Goal: Task Accomplishment & Management: Manage account settings

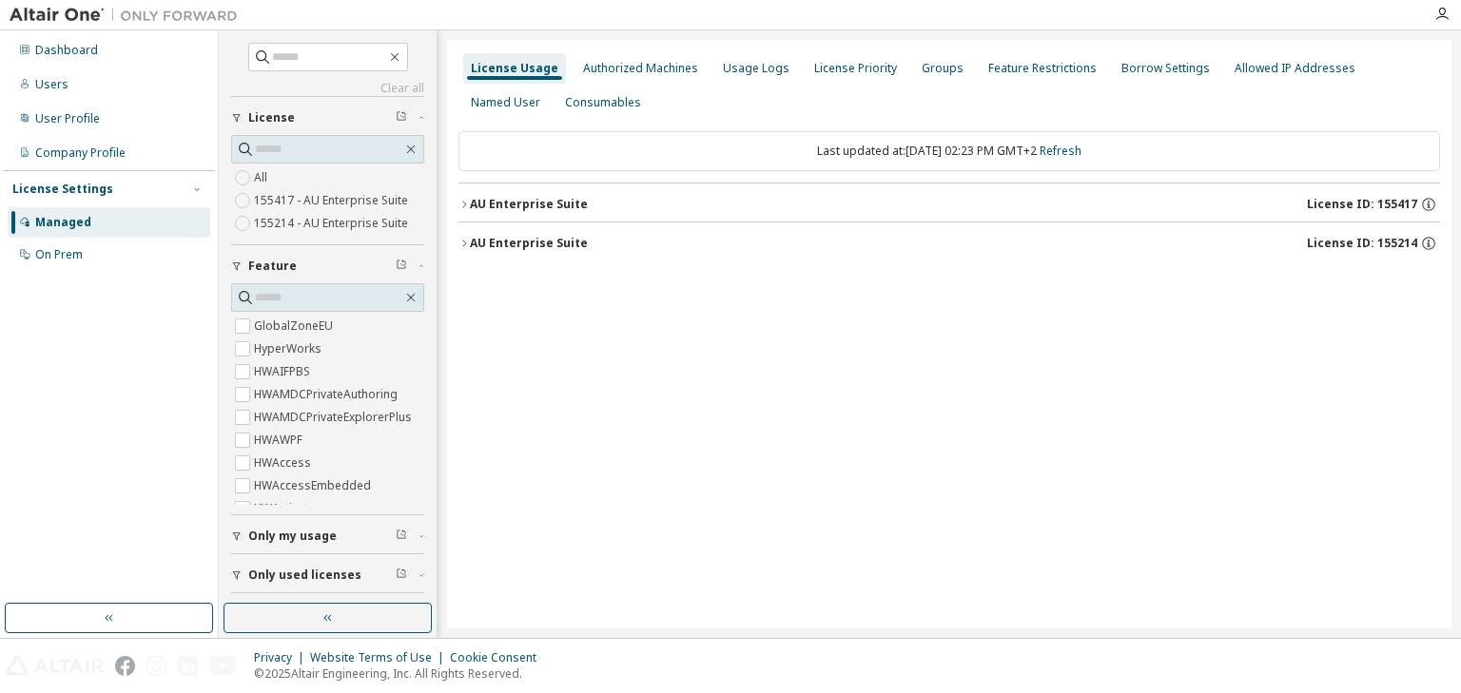
click at [464, 203] on icon "button" at bounding box center [463, 204] width 11 height 11
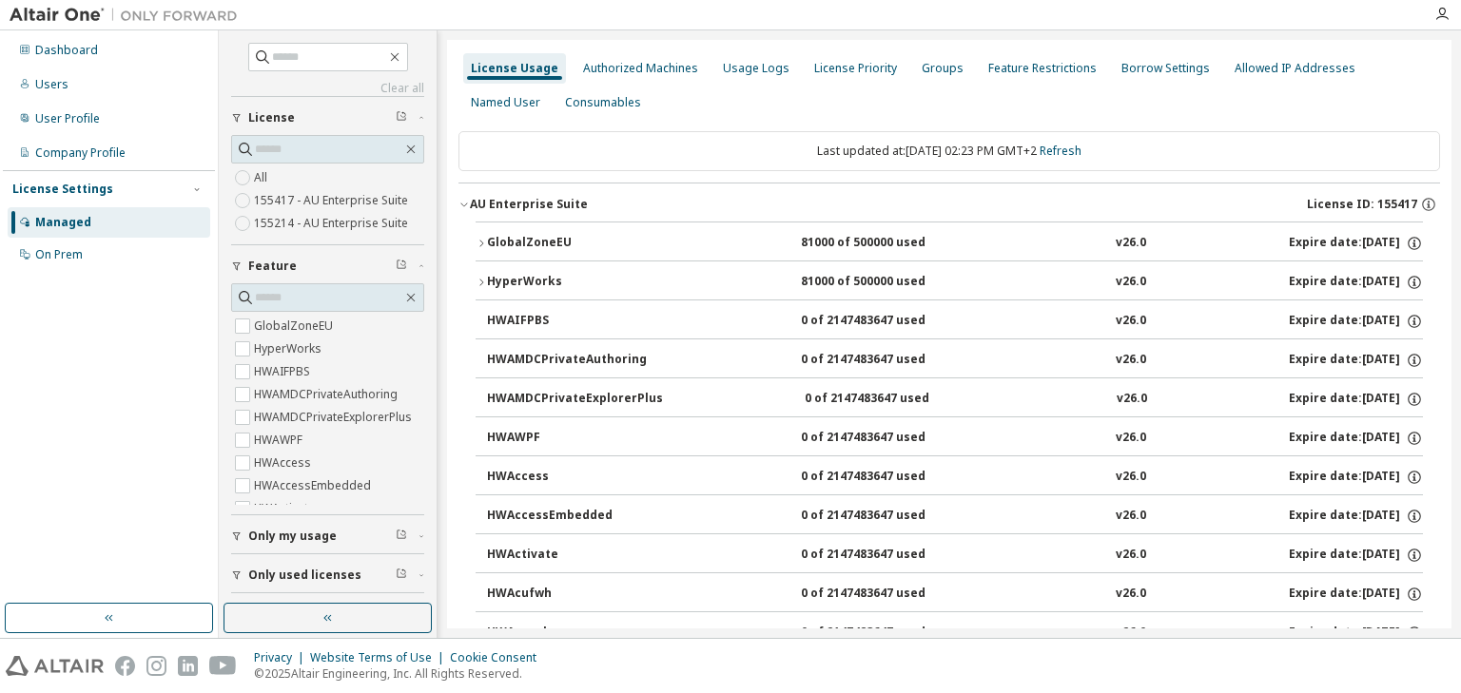
click at [485, 243] on icon "button" at bounding box center [481, 243] width 11 height 11
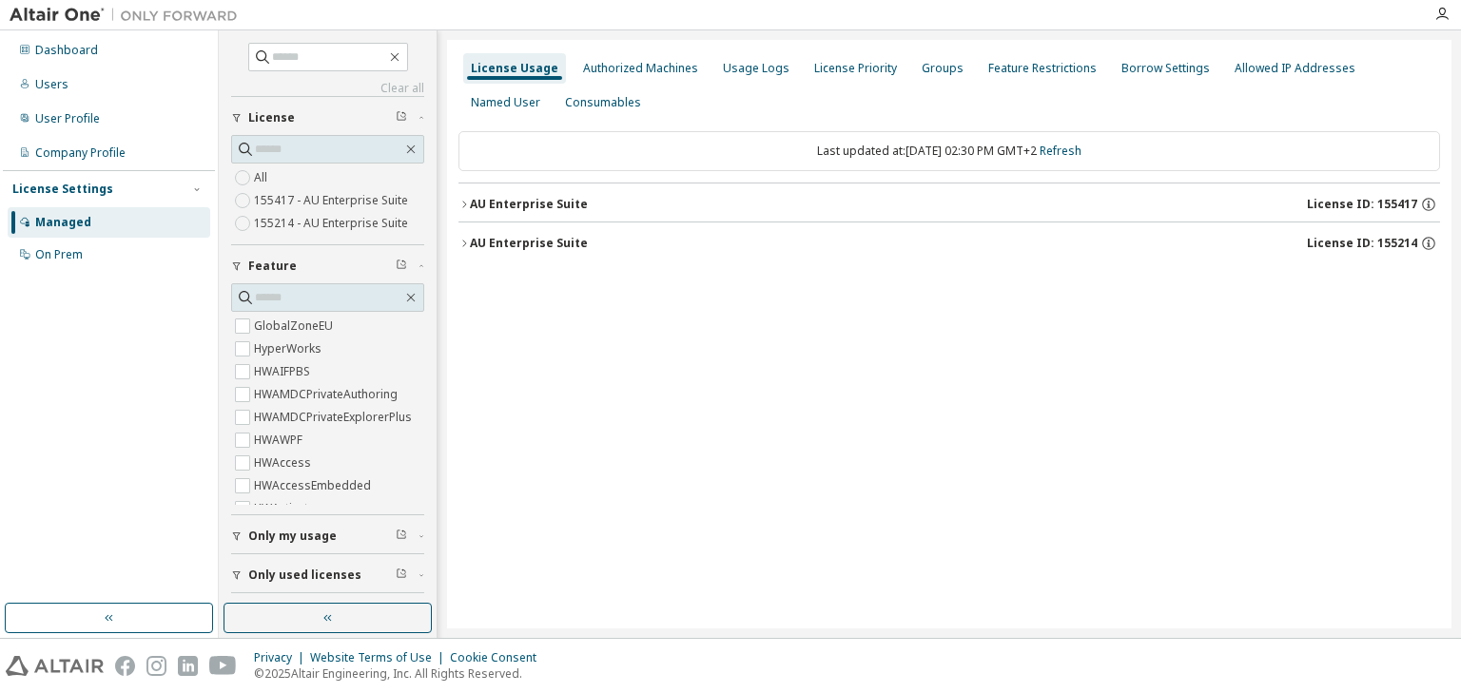
click at [465, 205] on icon "button" at bounding box center [464, 204] width 4 height 7
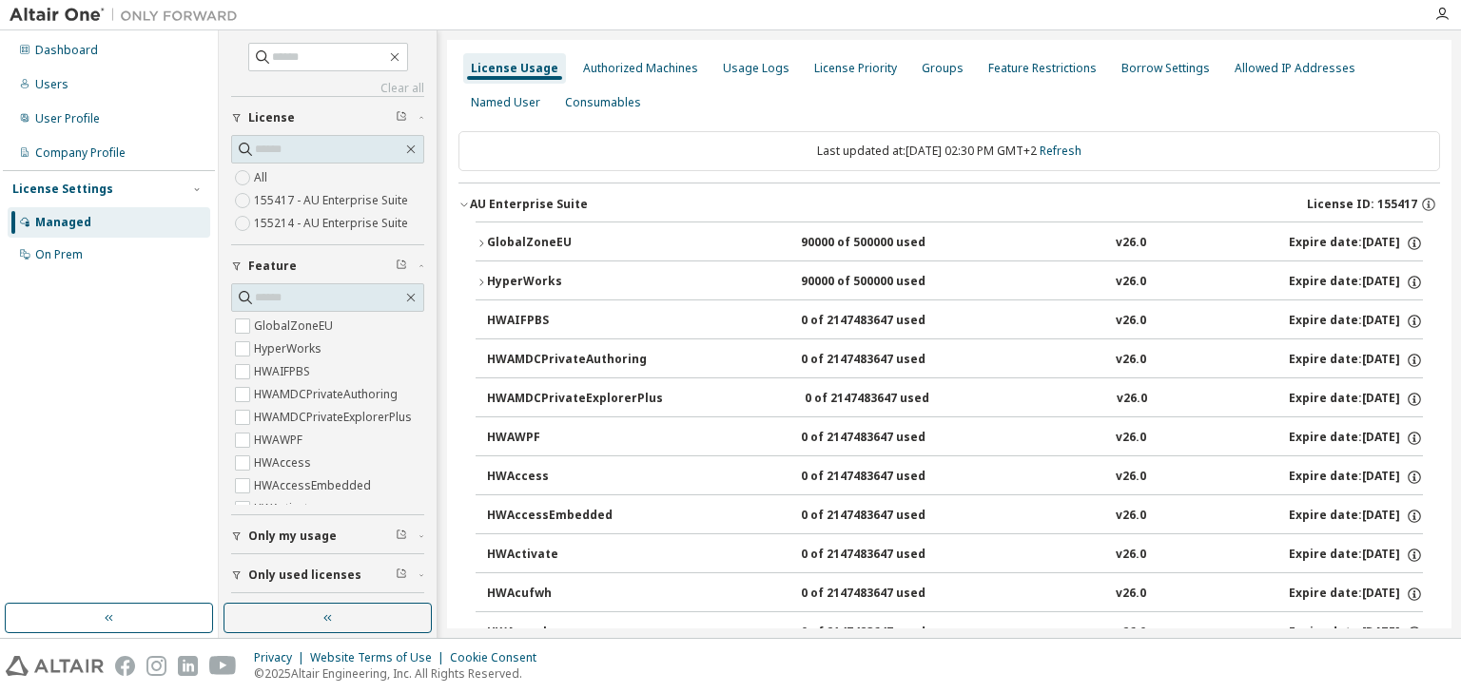
click at [481, 244] on icon "button" at bounding box center [481, 243] width 11 height 11
